Goal: Task Accomplishment & Management: Use online tool/utility

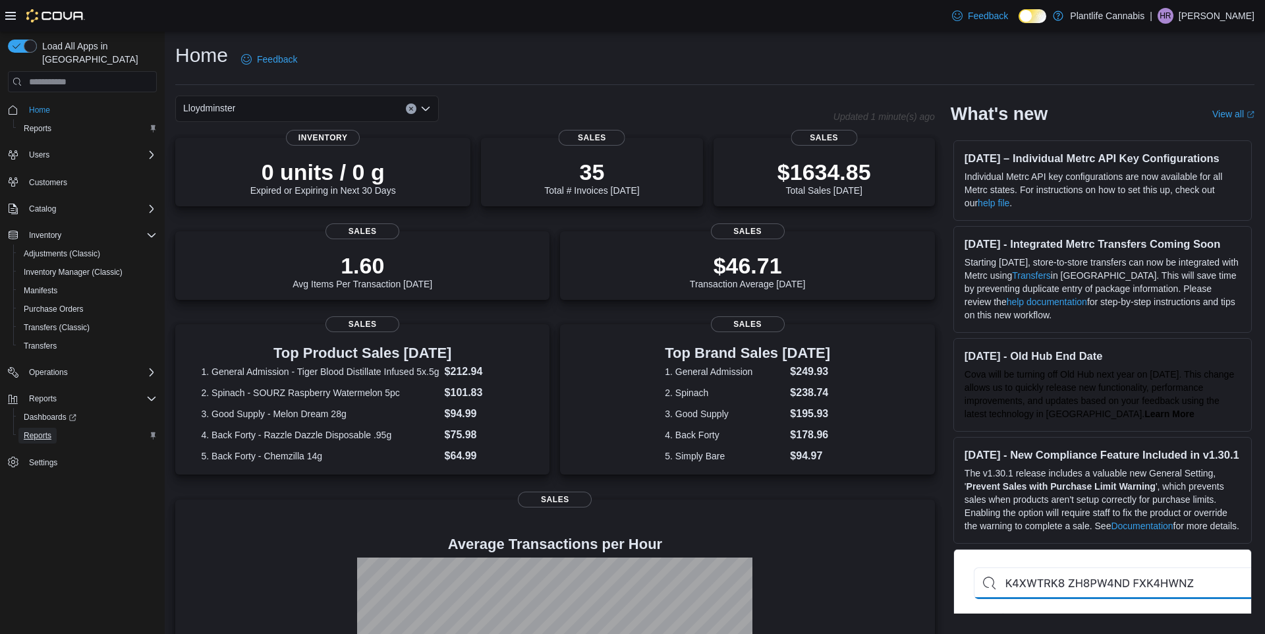
click at [47, 430] on span "Reports" at bounding box center [38, 435] width 28 height 11
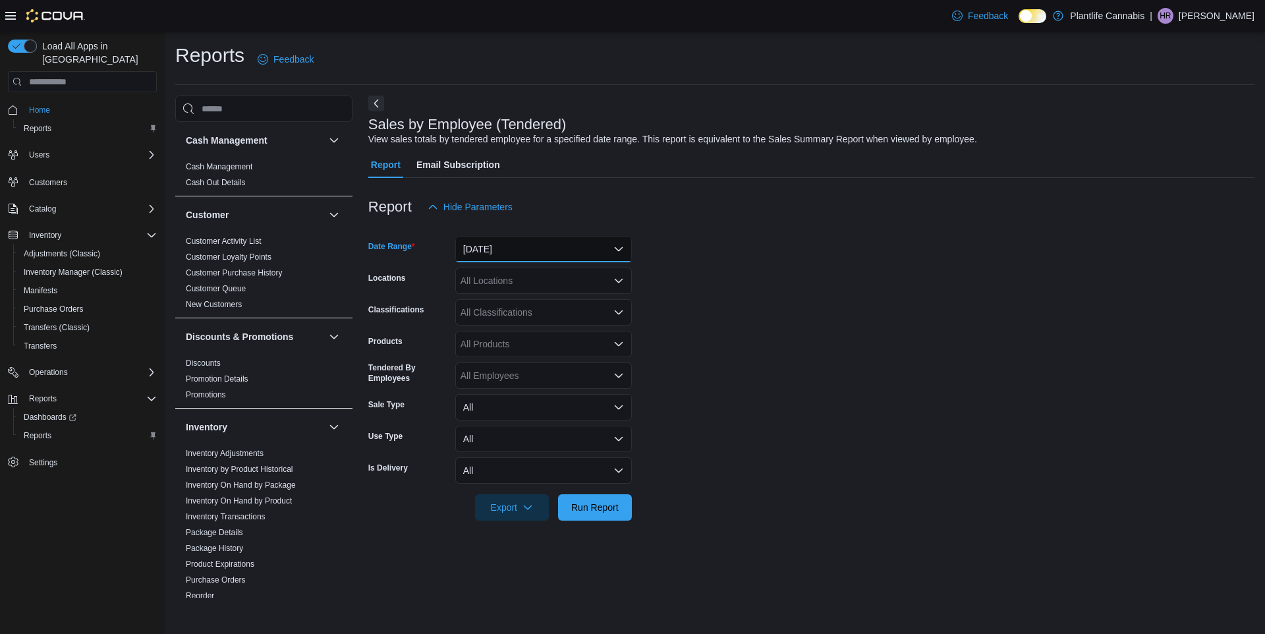
click at [577, 252] on button "[DATE]" at bounding box center [543, 249] width 177 height 26
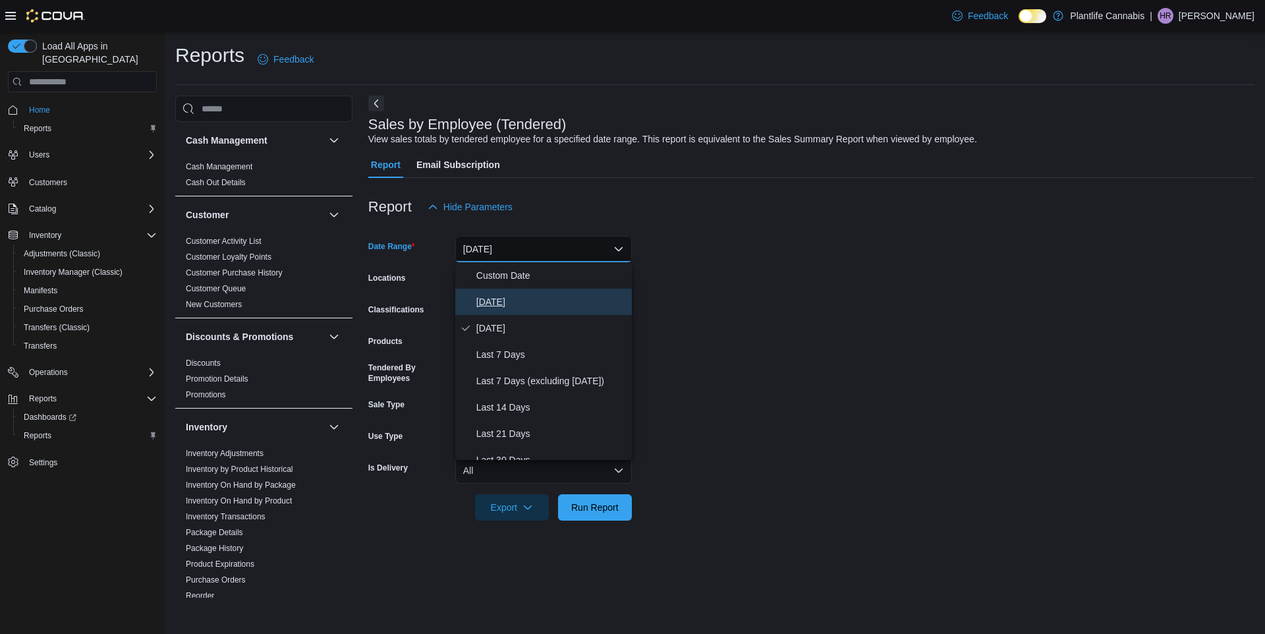
click at [523, 298] on span "[DATE]" at bounding box center [551, 302] width 150 height 16
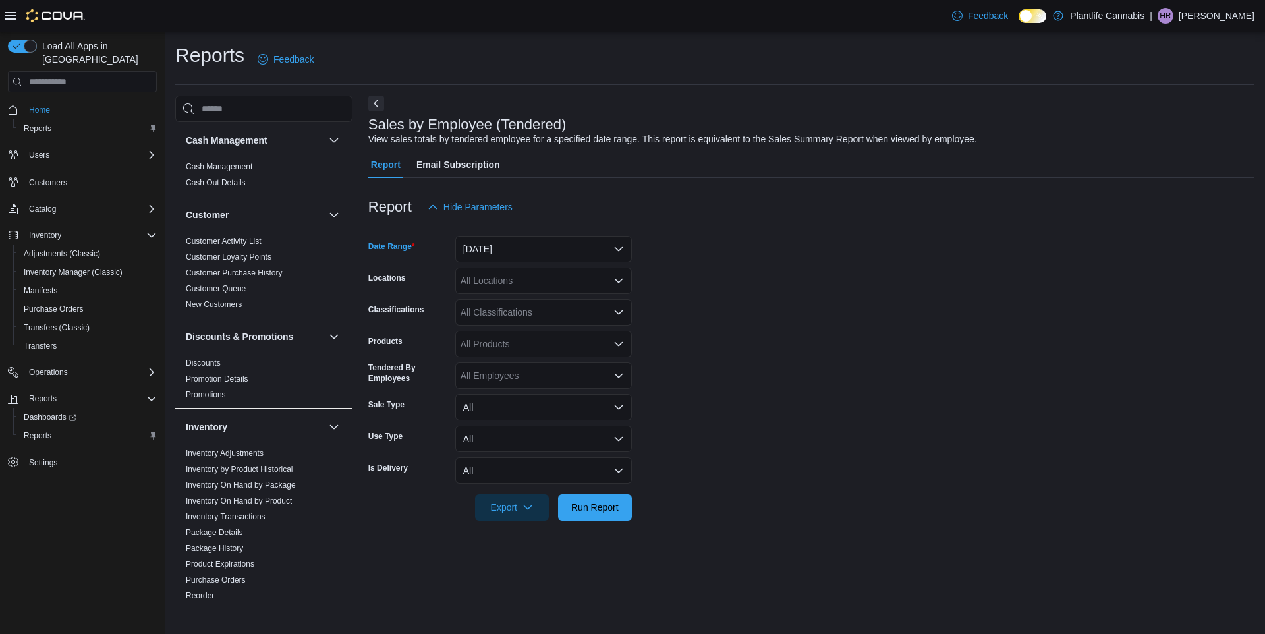
click at [539, 281] on div "All Locations" at bounding box center [543, 280] width 177 height 26
type input "***"
click at [574, 307] on div "Lloydminster" at bounding box center [543, 302] width 161 height 13
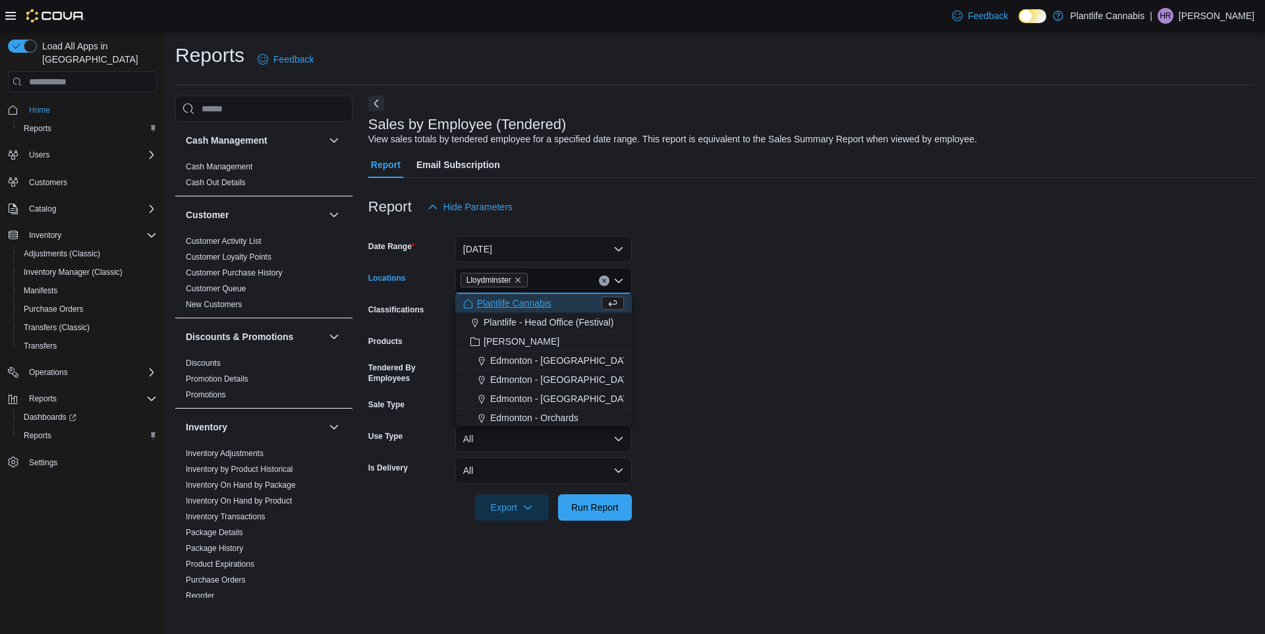
drag, startPoint x: 841, startPoint y: 327, endPoint x: 787, endPoint y: 336, distance: 54.7
click at [841, 327] on form "Date Range [DATE] Locations [GEOGRAPHIC_DATA] Combo box. Selected. [GEOGRAPHIC_…" at bounding box center [811, 370] width 886 height 300
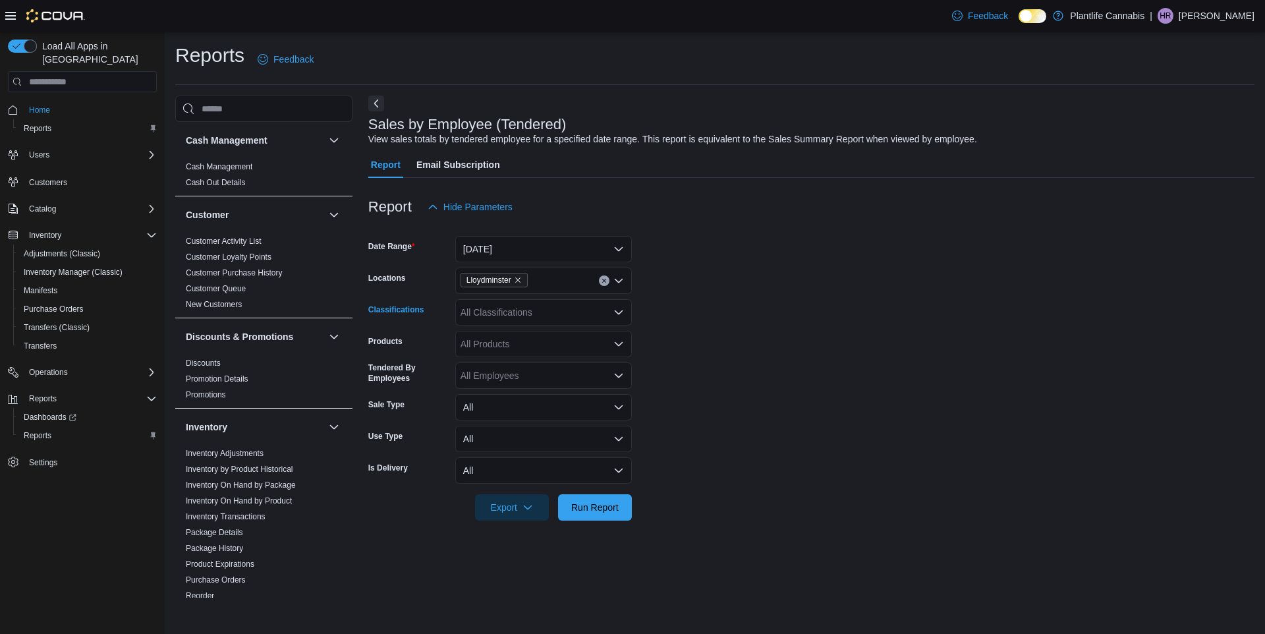
click at [526, 308] on div "All Classifications" at bounding box center [543, 312] width 177 height 26
type input "***"
click at [579, 338] on div "Accessory Group" at bounding box center [543, 334] width 161 height 13
click at [606, 514] on span "Run Report" at bounding box center [595, 506] width 58 height 26
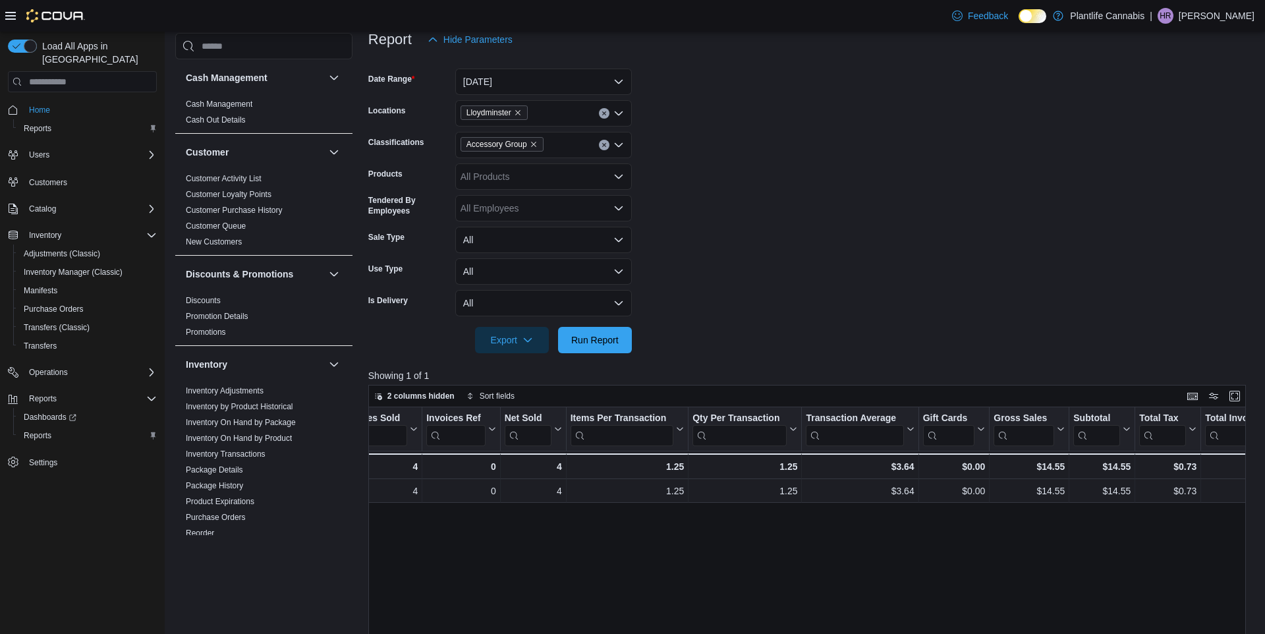
scroll to position [0, 144]
click at [543, 144] on span "Accessory Group" at bounding box center [501, 144] width 83 height 14
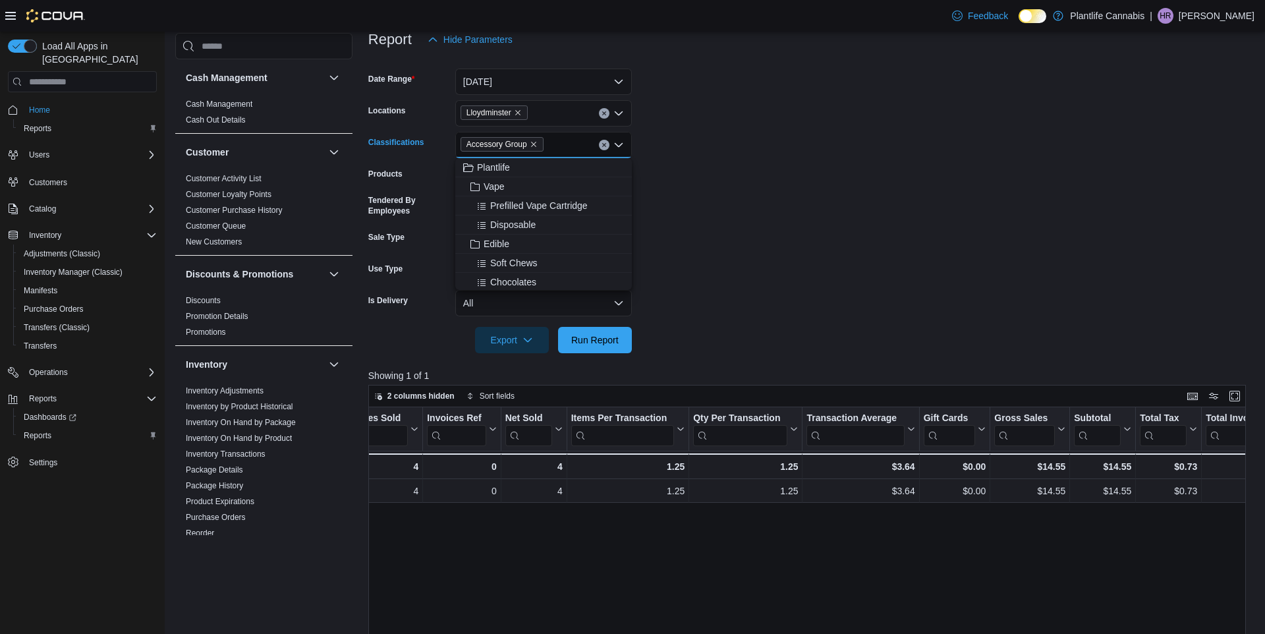
click at [543, 144] on span "Accessory Group" at bounding box center [501, 144] width 83 height 14
click at [527, 141] on span "Accessory Group" at bounding box center [496, 144] width 61 height 13
click at [538, 146] on icon "Remove Accessory Group from selection in this group" at bounding box center [534, 144] width 8 height 8
click at [607, 338] on span "Run Report" at bounding box center [594, 339] width 47 height 13
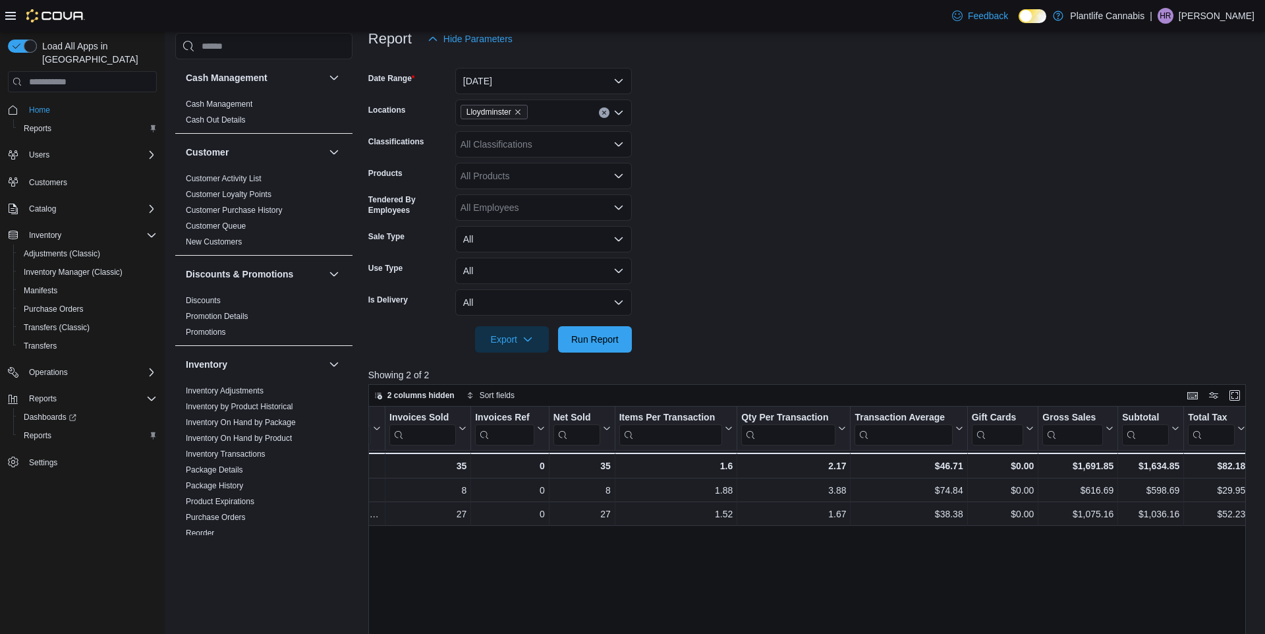
scroll to position [0, 97]
click at [617, 331] on span "Run Report" at bounding box center [595, 338] width 58 height 26
